Goal: Information Seeking & Learning: Learn about a topic

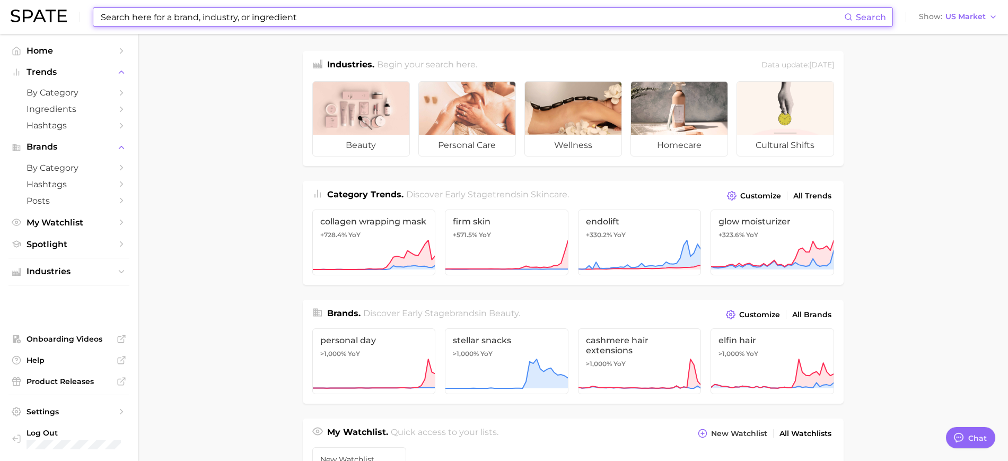
click at [155, 19] on input at bounding box center [472, 17] width 744 height 18
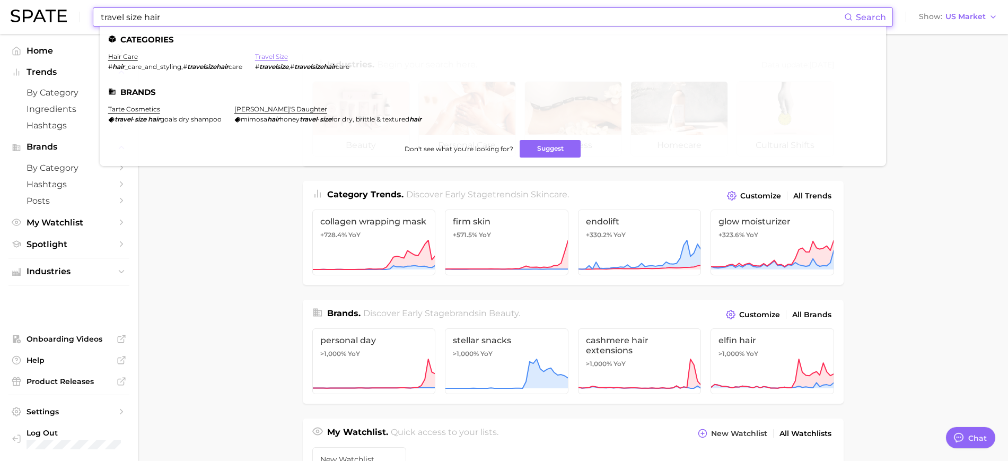
type input "travel size hair"
click at [271, 57] on link "travel size" at bounding box center [271, 56] width 33 height 8
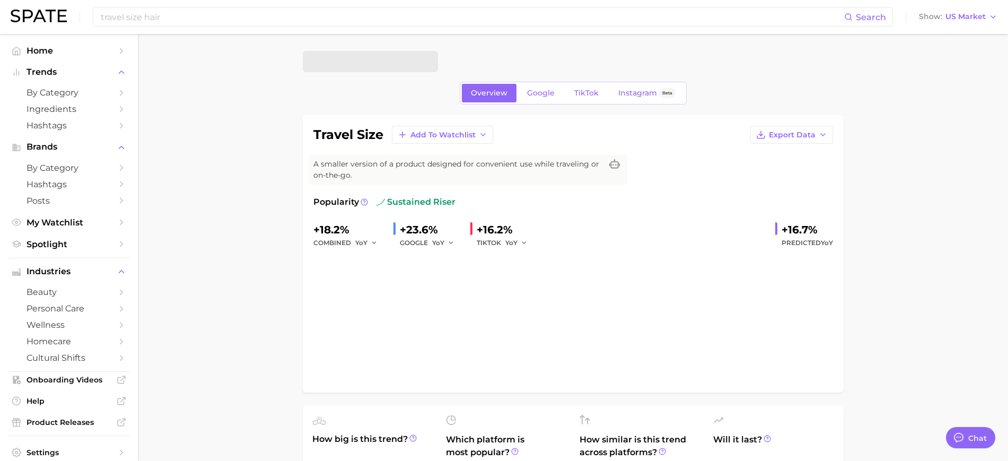
type textarea "x"
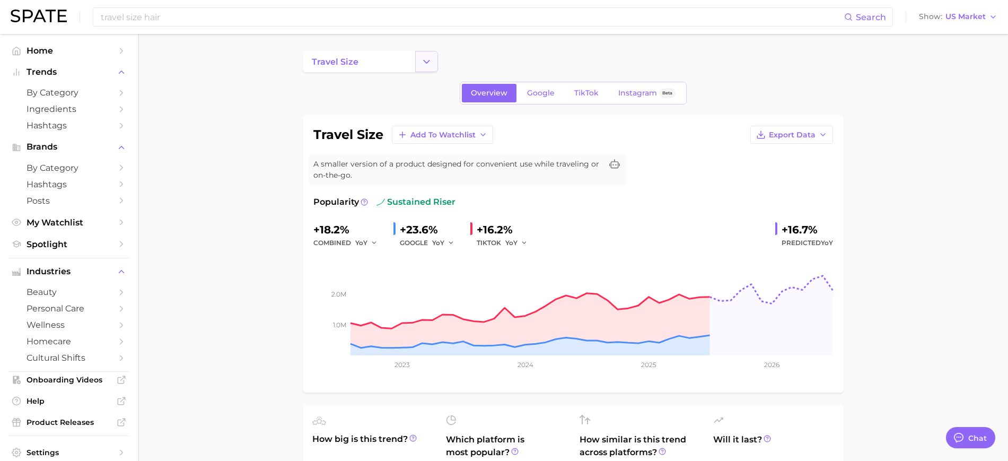
click at [432, 65] on icon "Change Category" at bounding box center [426, 61] width 11 height 11
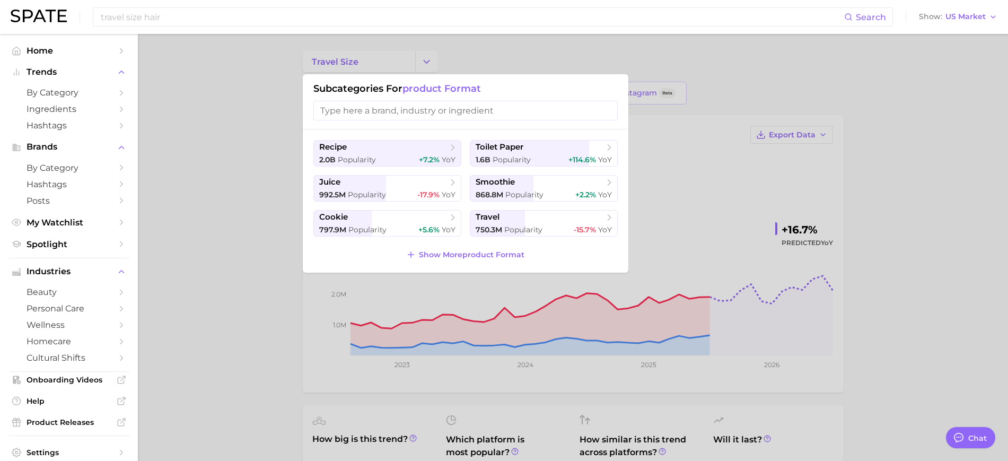
click at [413, 112] on input "search" at bounding box center [465, 111] width 304 height 20
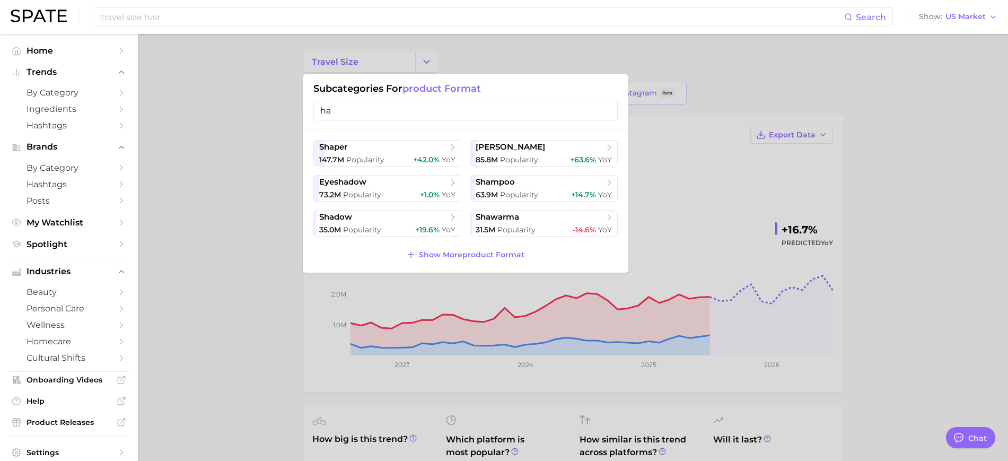
type input "h"
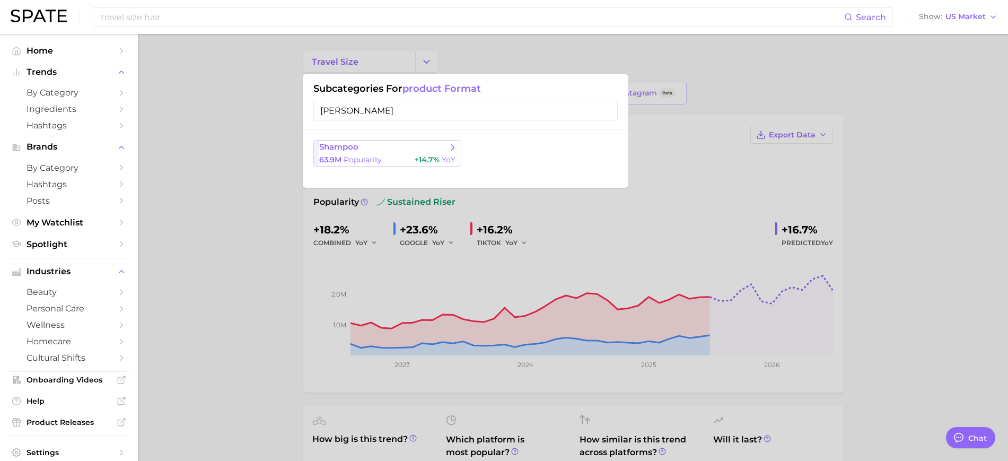
type input "[PERSON_NAME]"
click at [390, 144] on span "shampoo" at bounding box center [383, 147] width 129 height 11
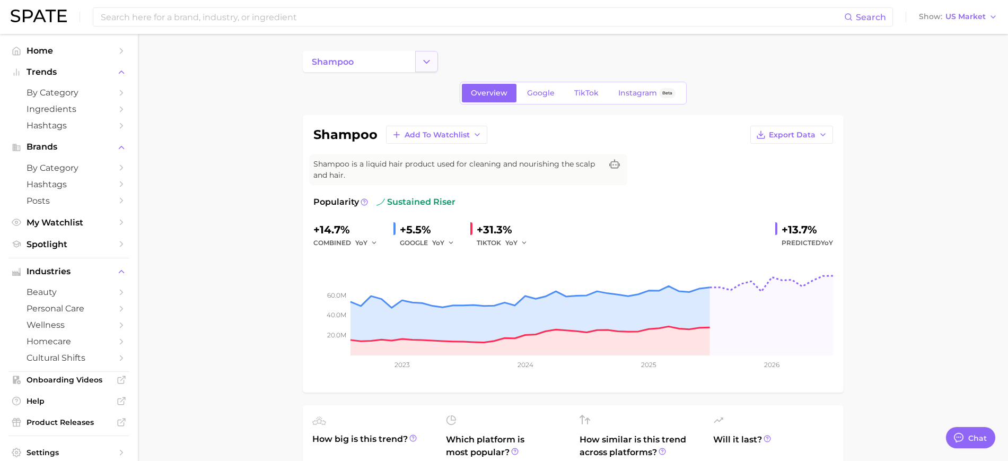
click at [423, 61] on icon "Change Category" at bounding box center [426, 61] width 11 height 11
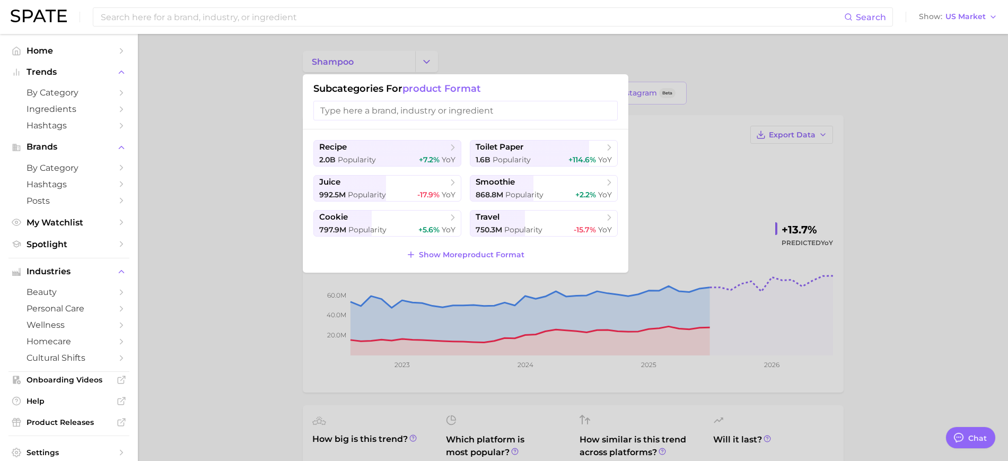
click at [256, 117] on div at bounding box center [504, 230] width 1008 height 461
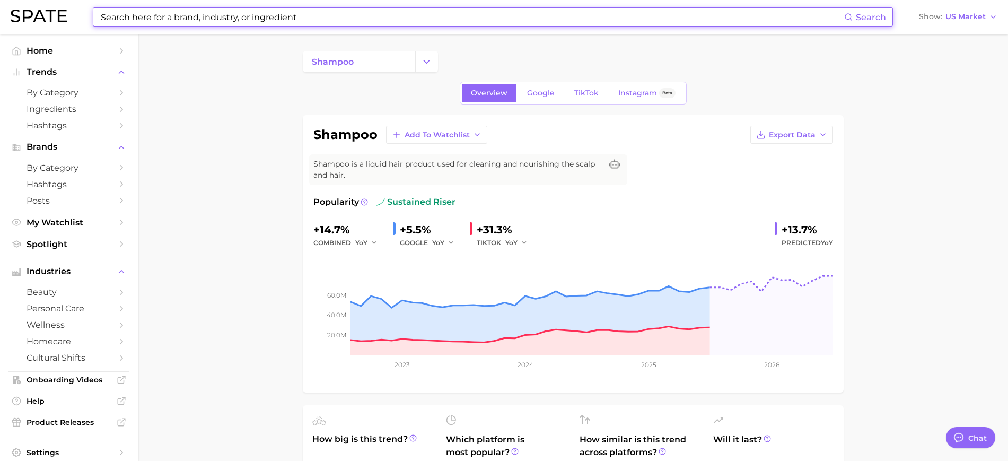
click at [145, 16] on input at bounding box center [472, 17] width 744 height 18
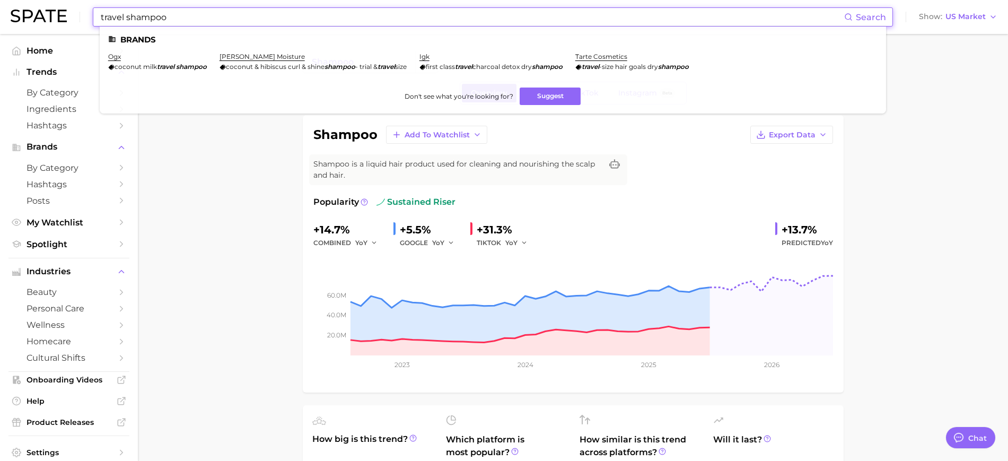
type input "travel shampoo"
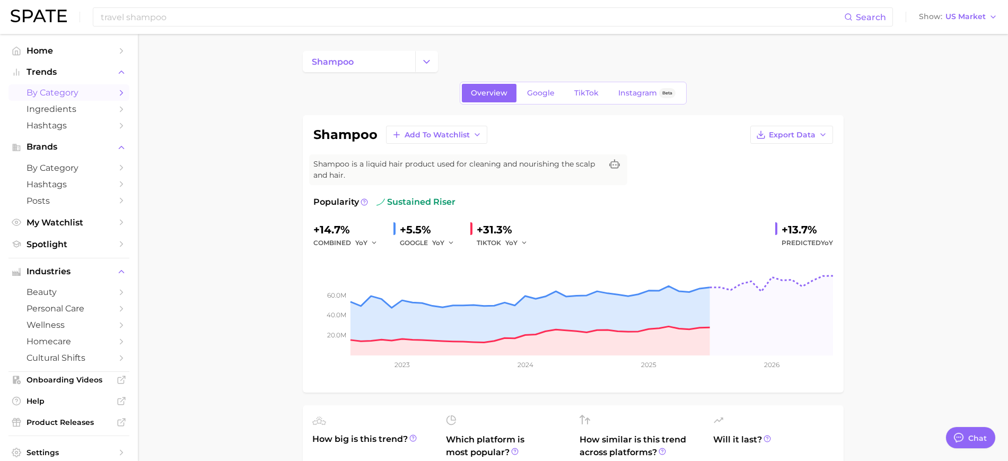
click at [117, 92] on icon "Sidebar" at bounding box center [122, 93] width 10 height 10
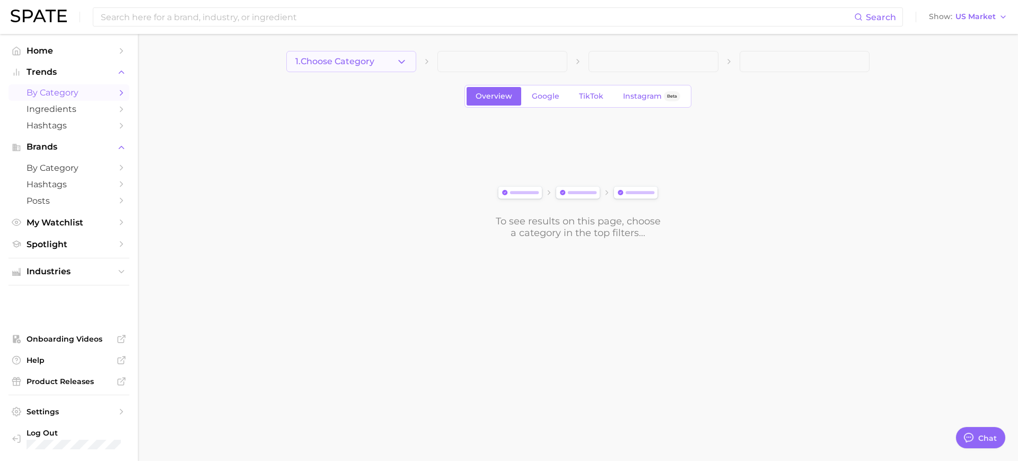
click at [387, 67] on button "1. Choose Category" at bounding box center [351, 61] width 130 height 21
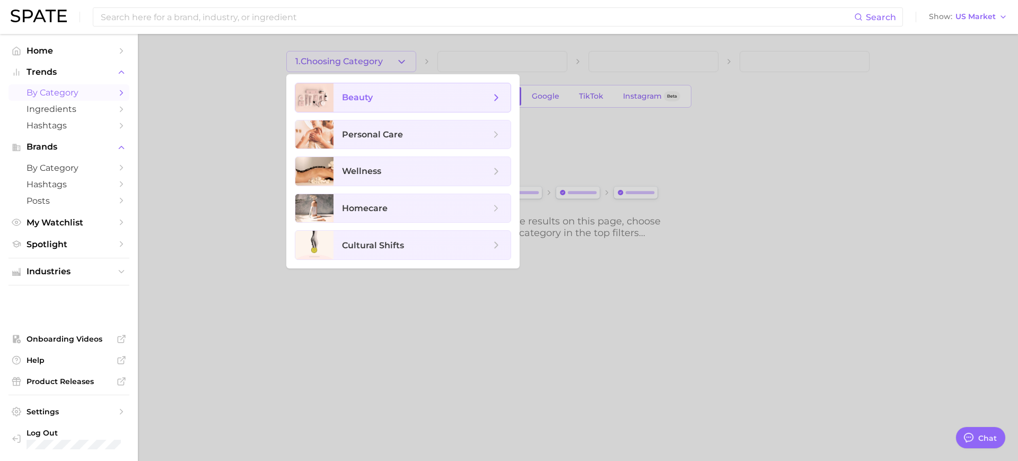
click at [399, 98] on span "beauty" at bounding box center [416, 98] width 148 height 12
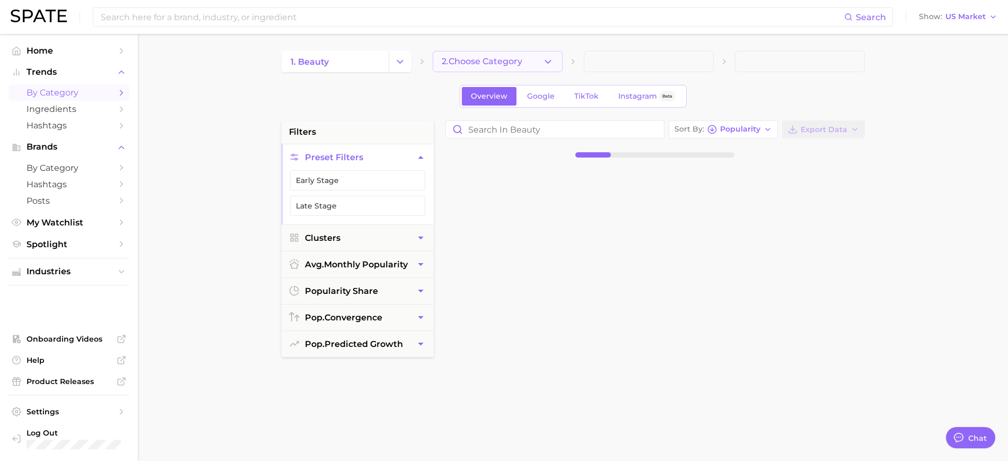
click at [462, 57] on span "2. Choose Category" at bounding box center [482, 62] width 81 height 10
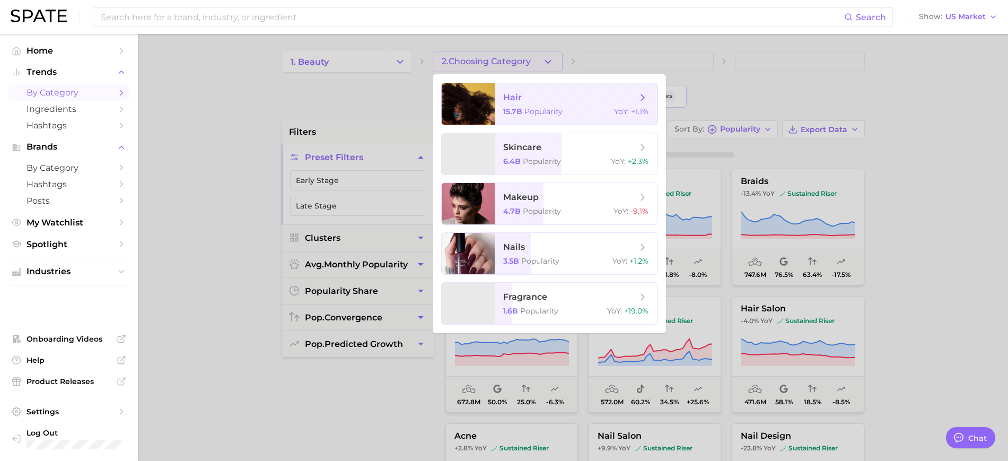
click at [476, 85] on div at bounding box center [468, 103] width 53 height 41
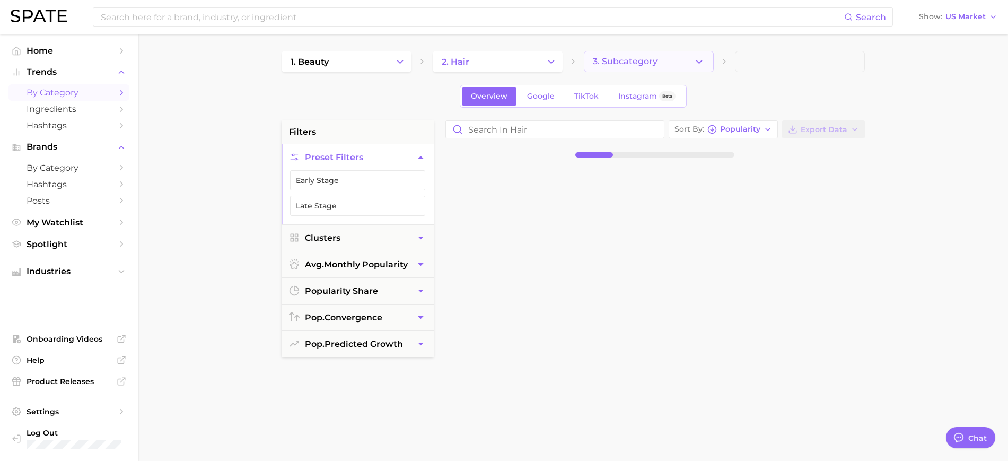
click at [669, 58] on button "3. Subcategory" at bounding box center [649, 61] width 130 height 21
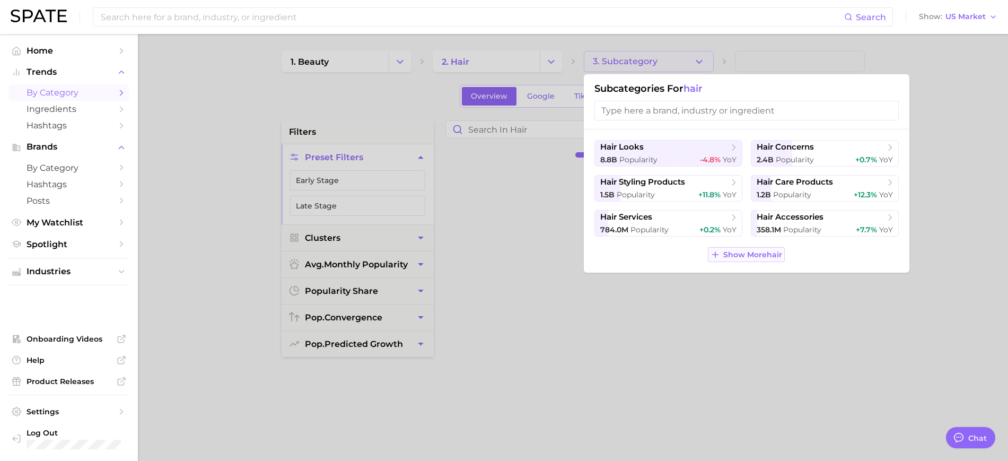
click at [742, 256] on span "Show More hair" at bounding box center [752, 254] width 59 height 9
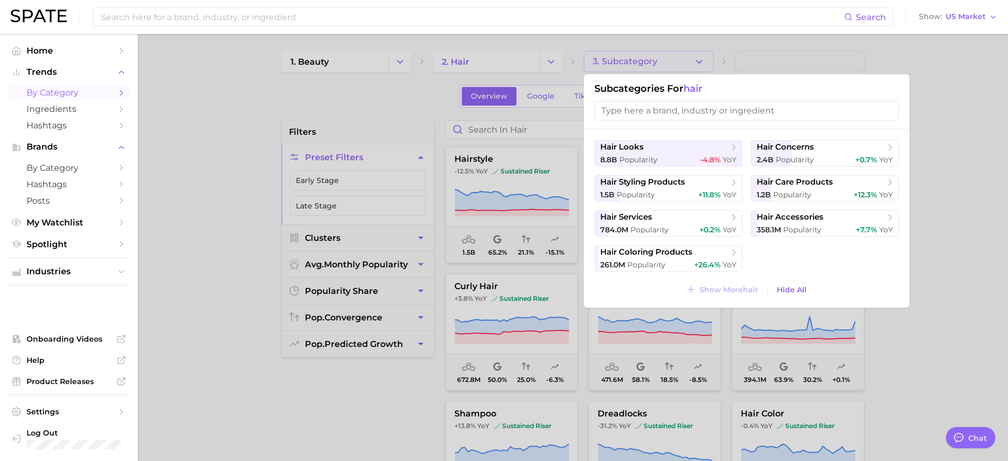
click at [665, 112] on input "search" at bounding box center [746, 111] width 304 height 20
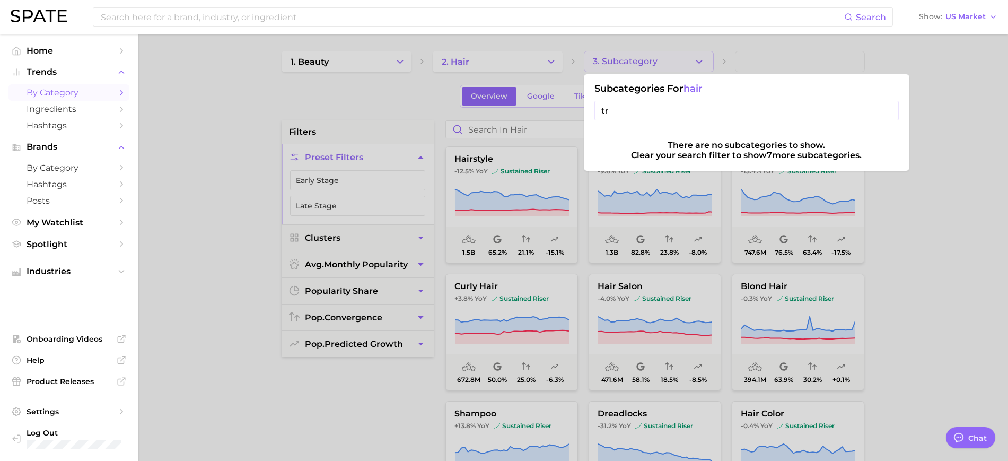
type input "t"
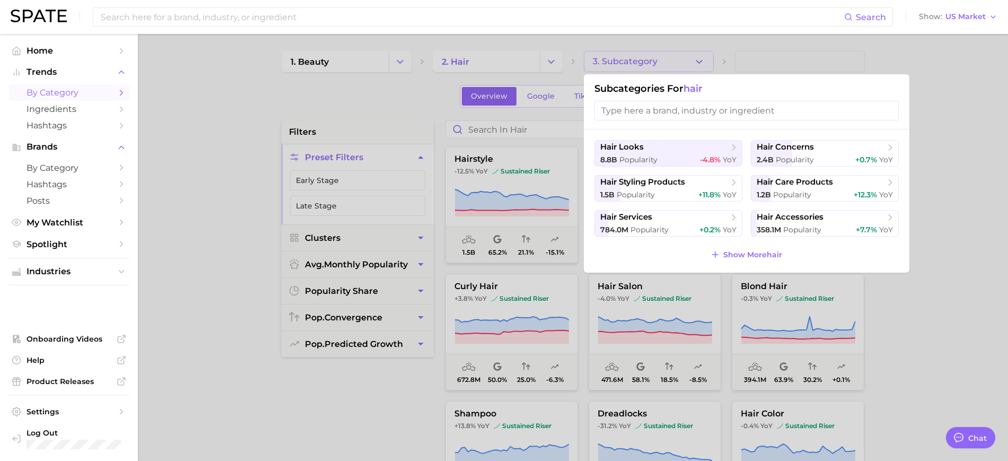
click at [949, 147] on div at bounding box center [504, 230] width 1008 height 461
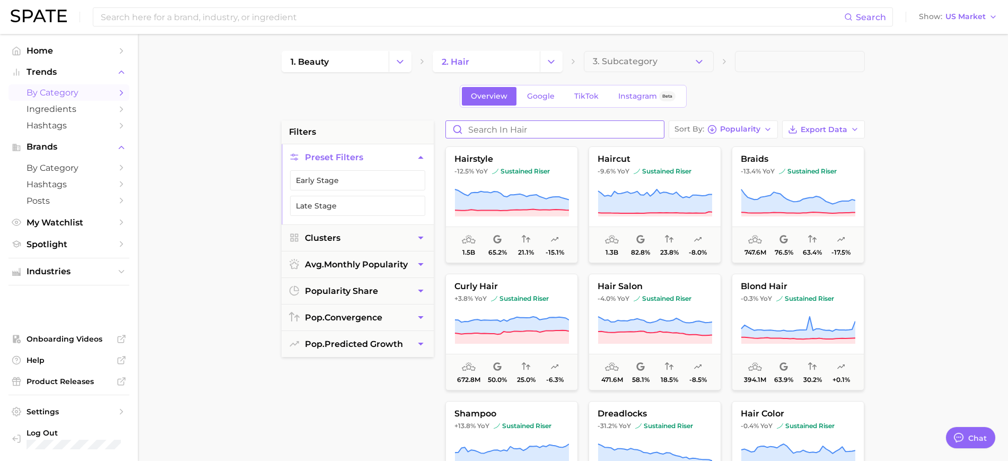
click at [501, 127] on input "Search in hair" at bounding box center [555, 129] width 218 height 17
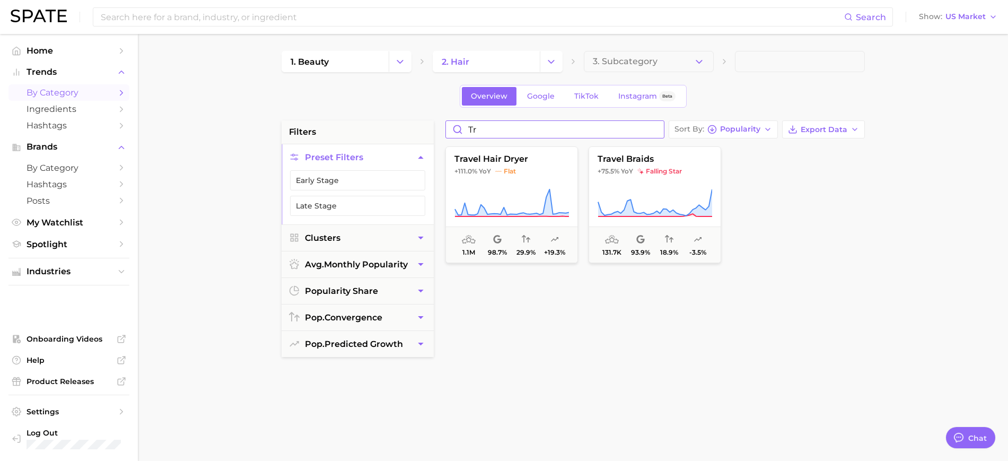
type input "t"
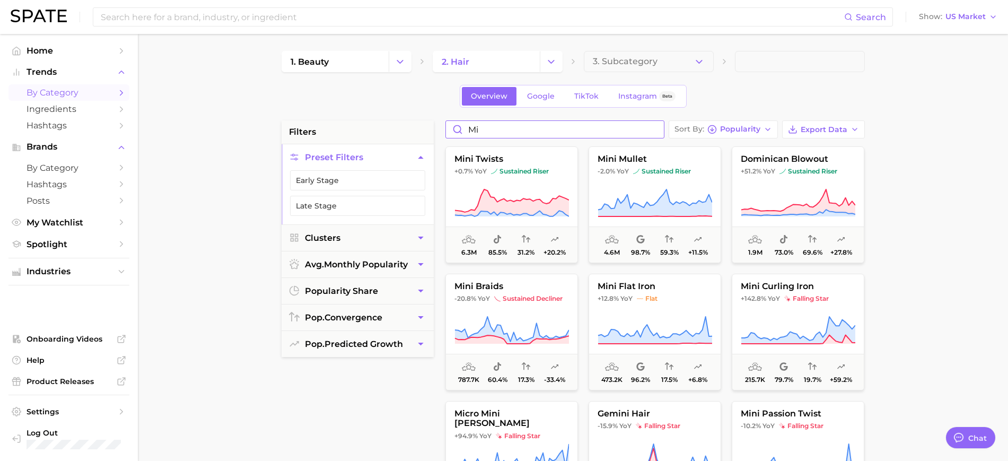
type input "m"
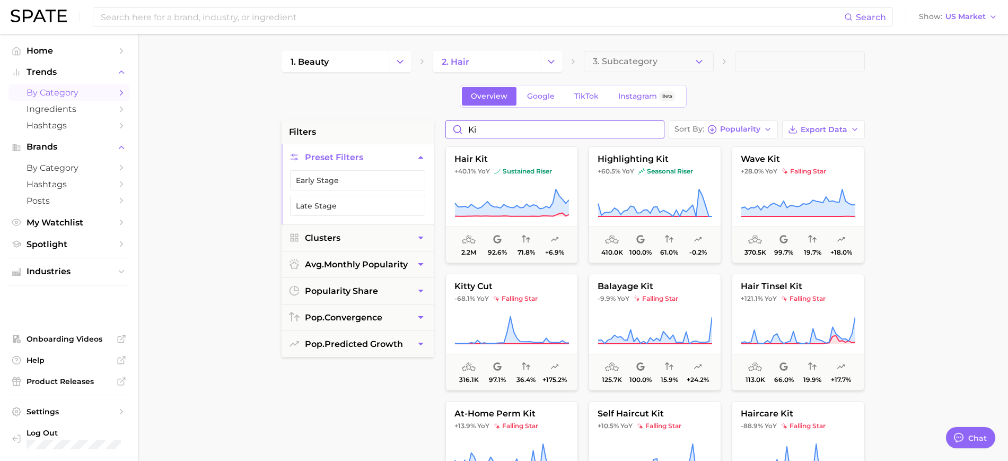
type input "k"
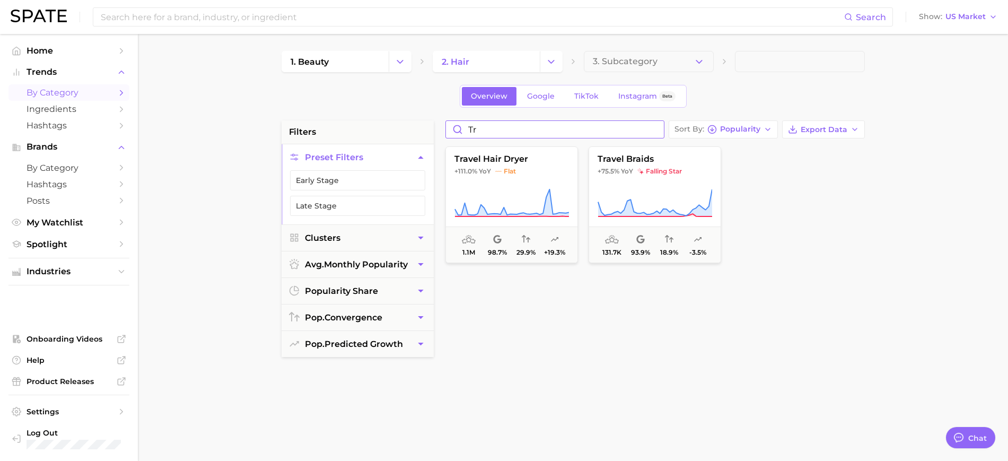
type input "t"
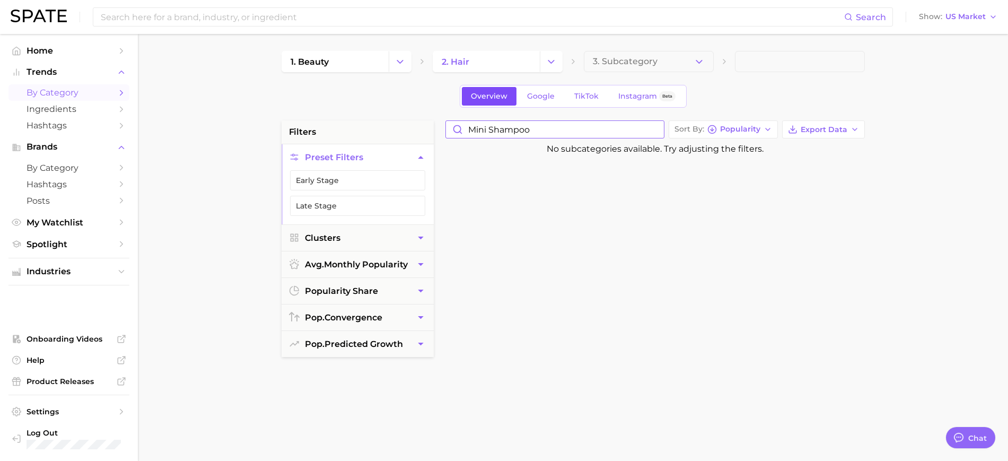
type input "mini shampo"
click at [658, 134] on input "mini shampo" at bounding box center [555, 129] width 218 height 17
click at [655, 126] on input "mini shampo" at bounding box center [555, 129] width 218 height 17
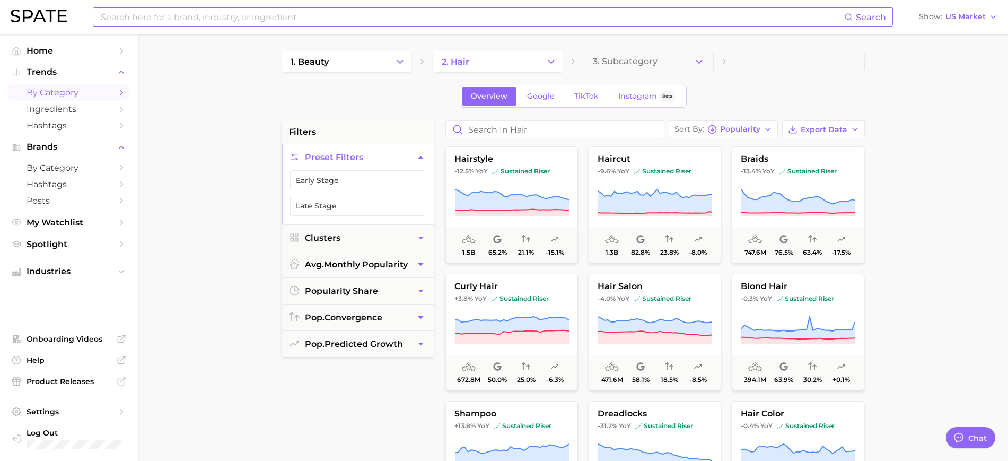
click at [152, 16] on input at bounding box center [472, 17] width 744 height 18
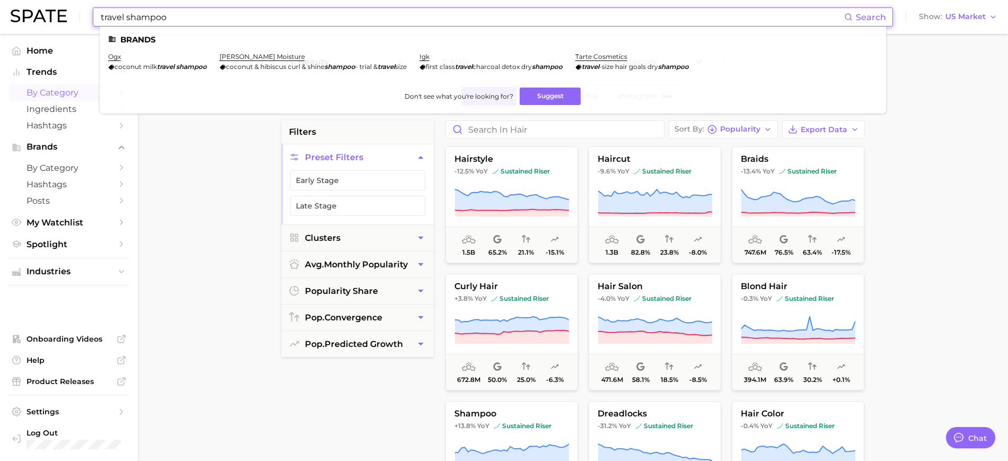
type input "travel shampoo"
click at [221, 168] on main "1. beauty 2. hair 3. Subcategory Overview Google TikTok Instagram Beta filters …" at bounding box center [573, 436] width 870 height 804
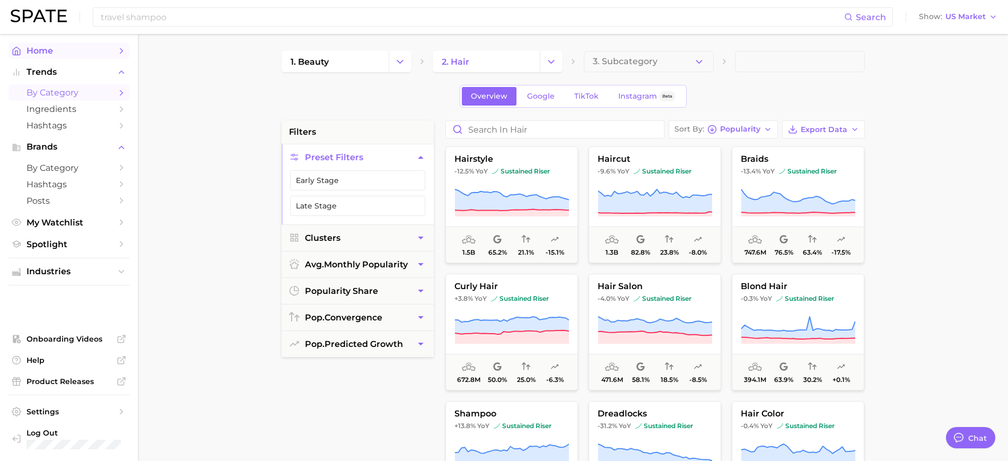
click at [72, 49] on span "Home" at bounding box center [69, 51] width 85 height 10
click at [193, 239] on main "1. beauty 2. hair 3. Subcategory Overview Google TikTok Instagram Beta filters …" at bounding box center [573, 436] width 870 height 804
click at [53, 50] on span "Home" at bounding box center [69, 51] width 85 height 10
